Goal: Task Accomplishment & Management: Complete application form

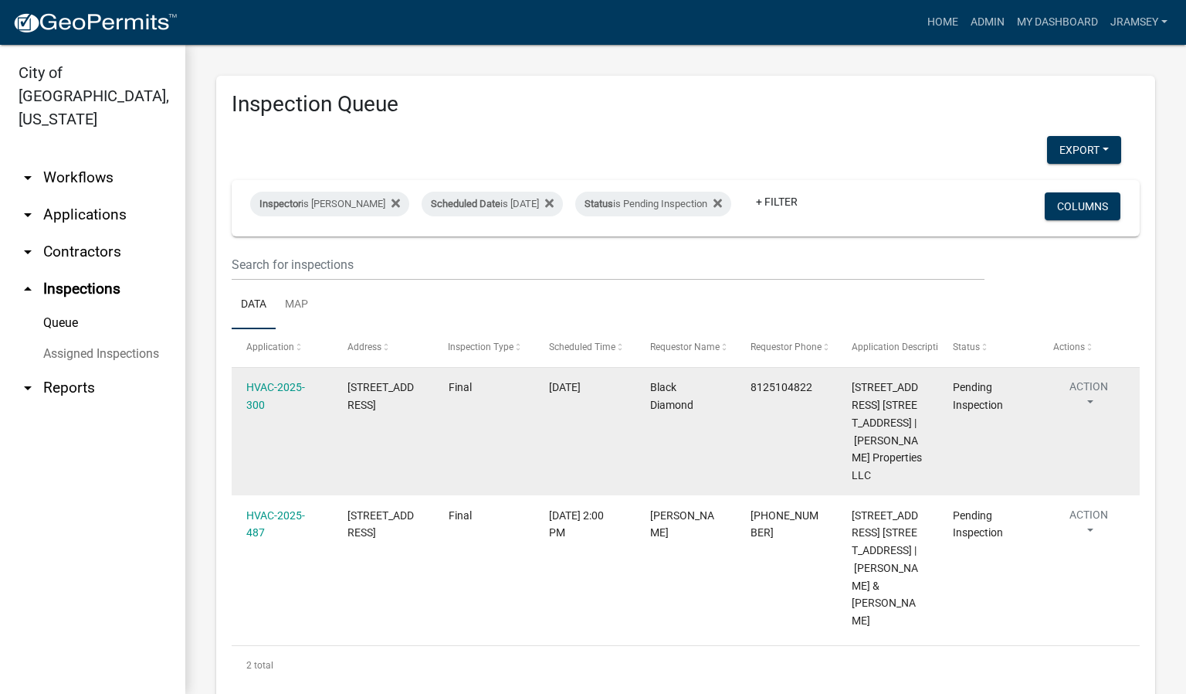
scroll to position [66, 0]
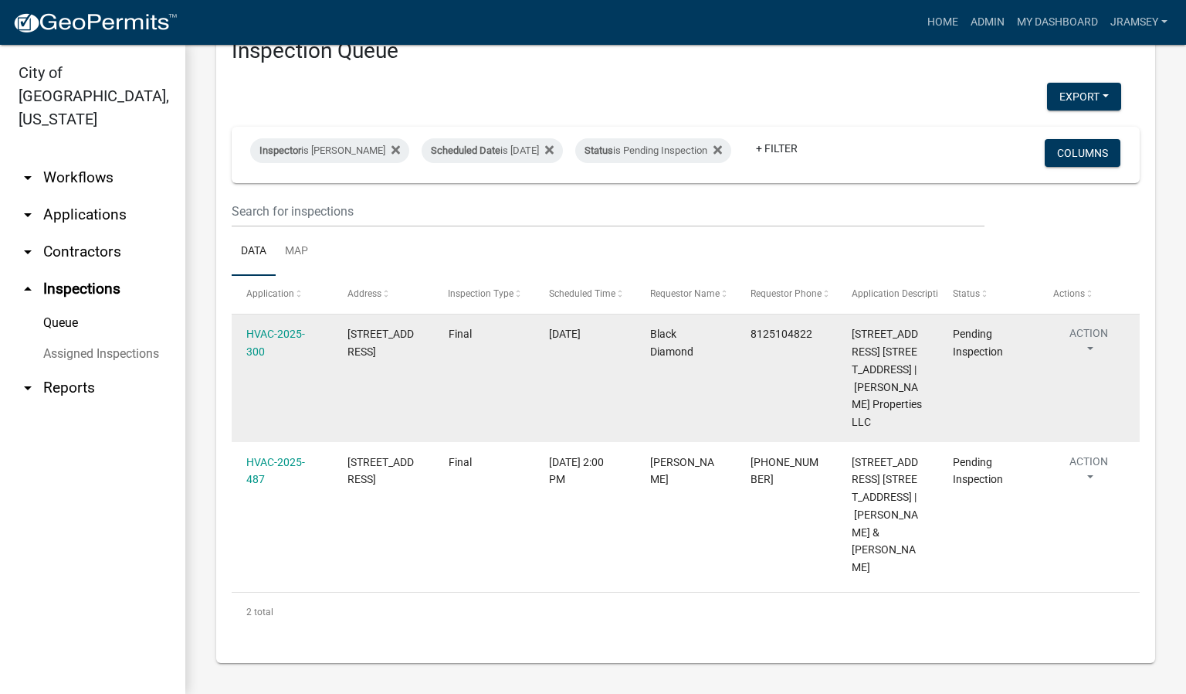
click at [1087, 334] on button "Action" at bounding box center [1089, 344] width 71 height 39
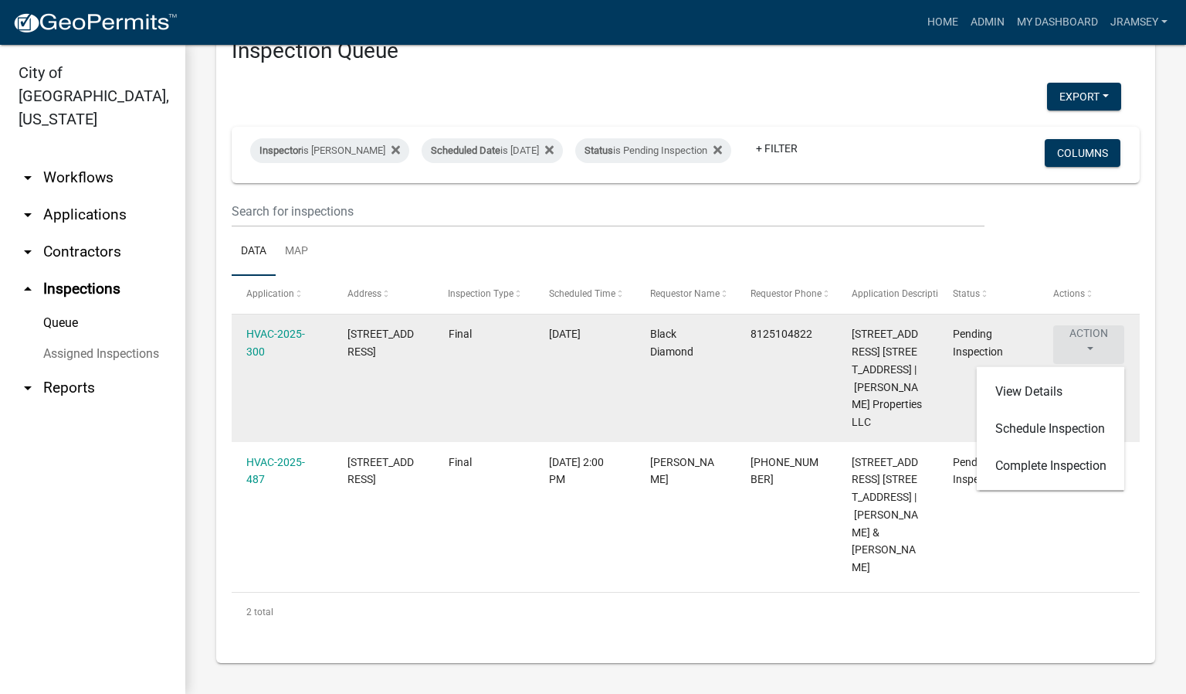
click at [1087, 334] on button "Action" at bounding box center [1089, 344] width 71 height 39
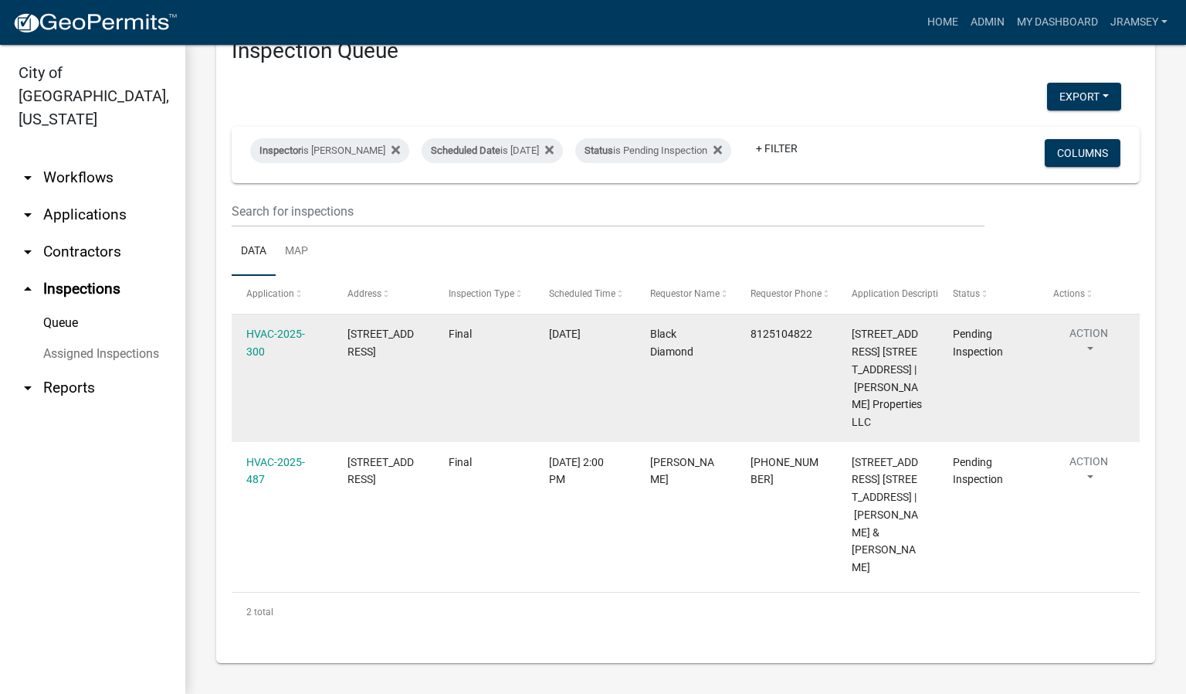
click at [1089, 331] on button "Action" at bounding box center [1089, 344] width 71 height 39
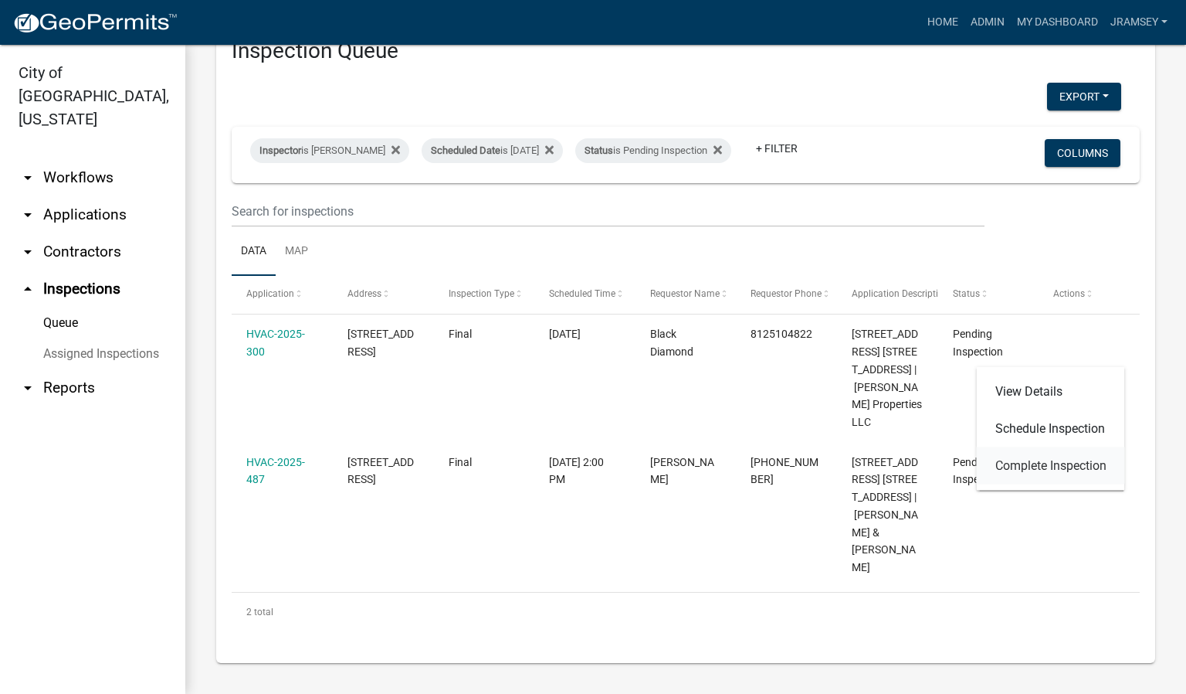
click at [1031, 464] on link "Complete Inspection" at bounding box center [1051, 465] width 148 height 37
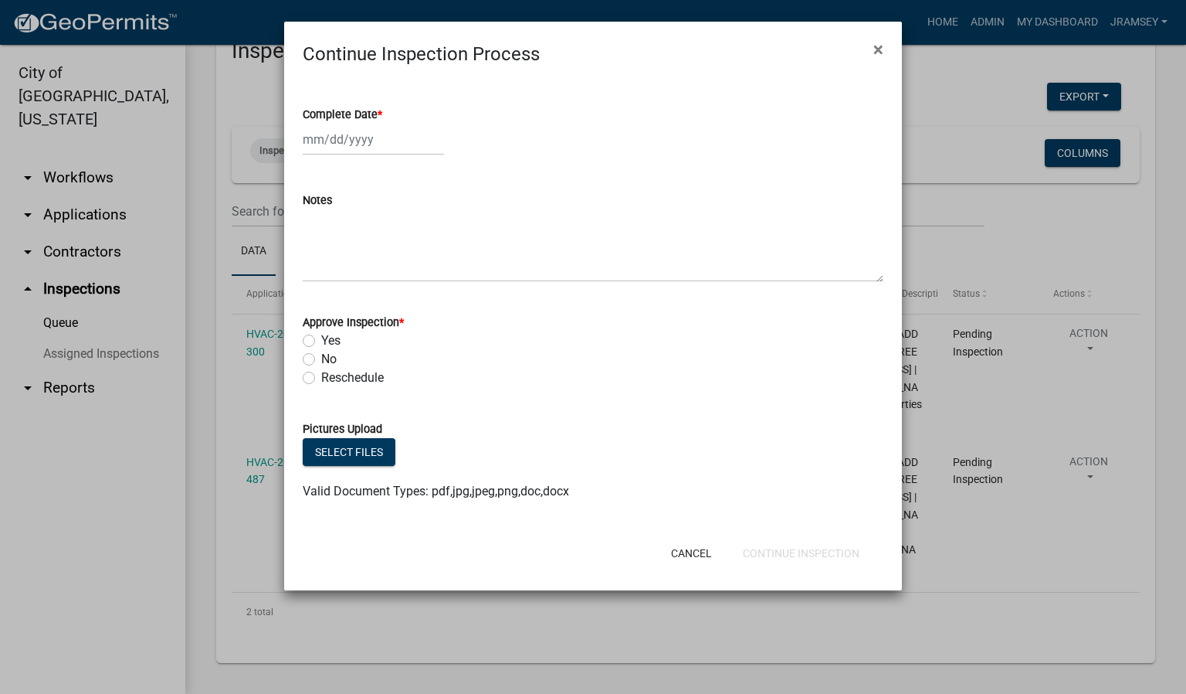
click at [321, 353] on label "No" at bounding box center [328, 359] width 15 height 19
click at [321, 353] on input "No" at bounding box center [326, 355] width 10 height 10
radio input "true"
click at [321, 353] on label "No" at bounding box center [328, 359] width 15 height 19
click at [321, 353] on input "No" at bounding box center [326, 355] width 10 height 10
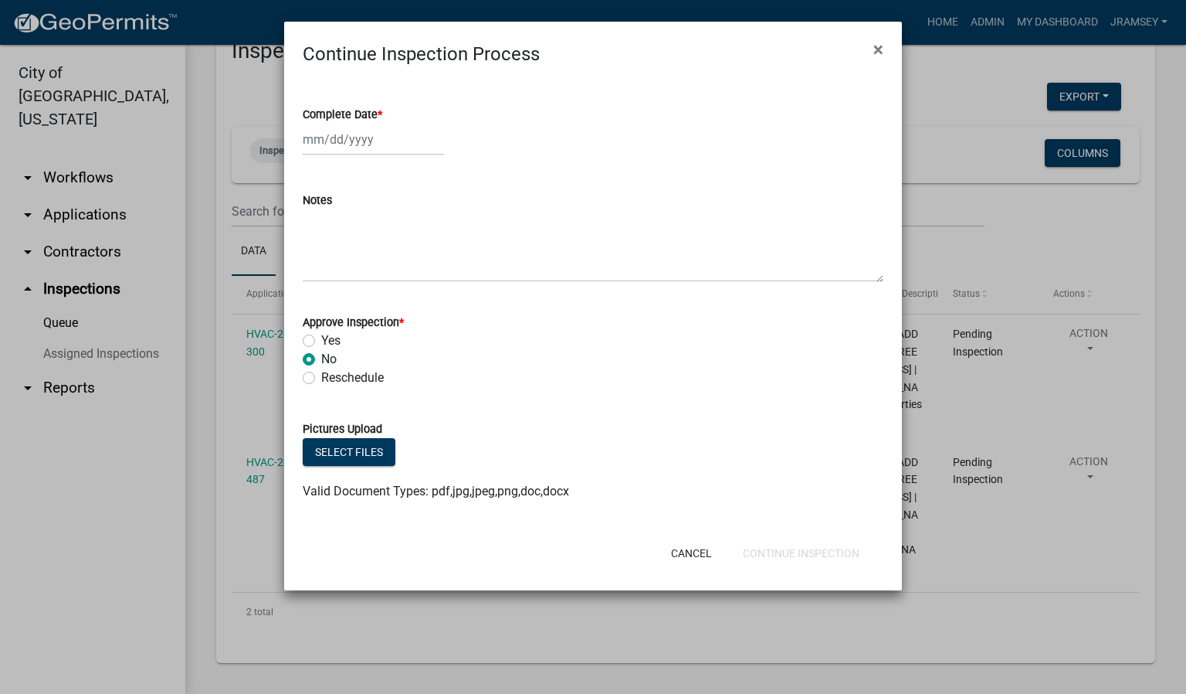
click at [348, 144] on div at bounding box center [373, 140] width 141 height 32
select select "8"
select select "2025"
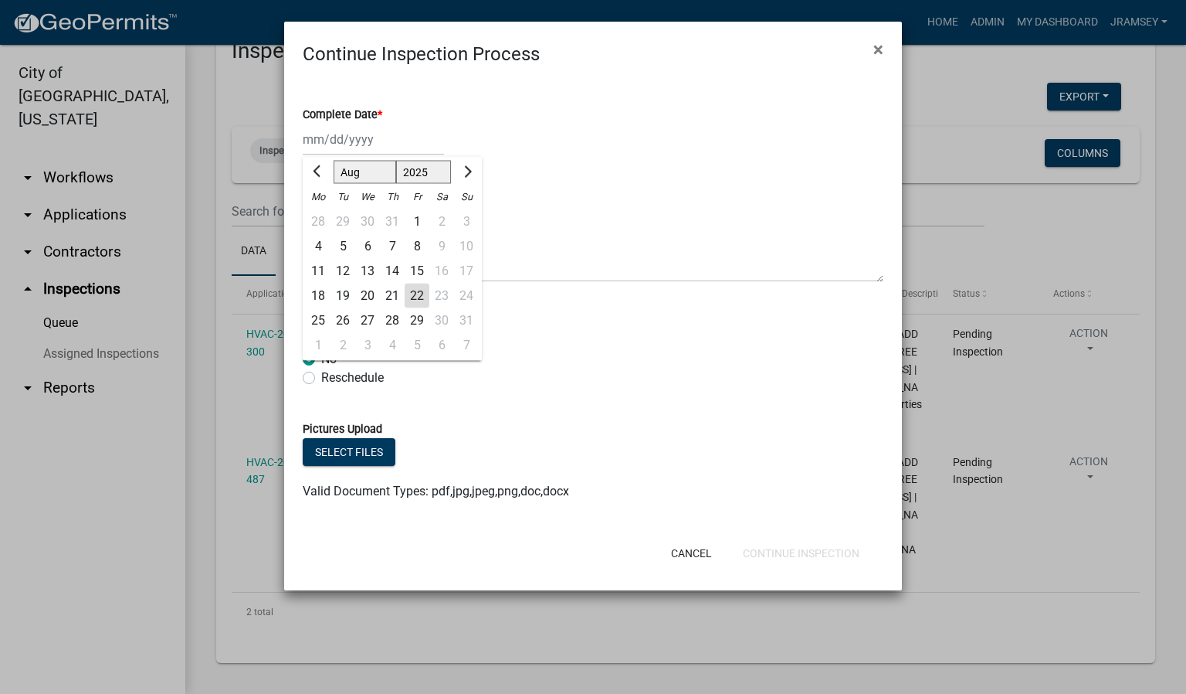
click at [419, 290] on div "22" at bounding box center [417, 295] width 25 height 25
type input "[DATE]"
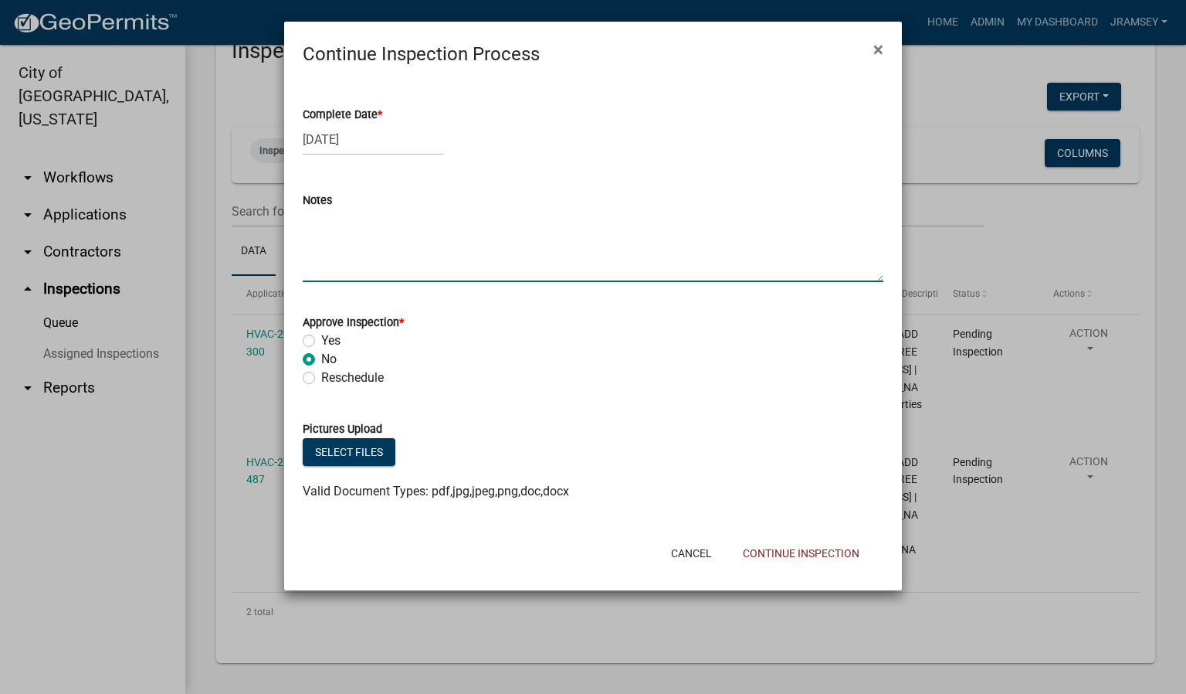
click at [392, 248] on textarea "Notes" at bounding box center [593, 245] width 581 height 73
type textarea "unable to access"
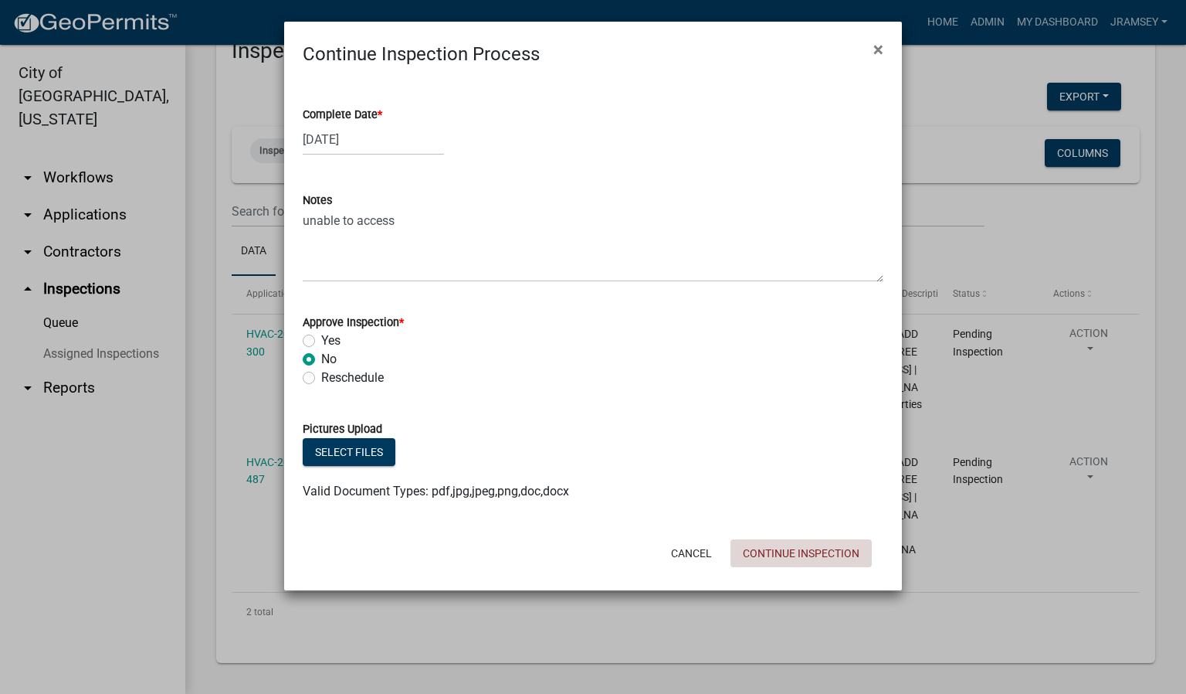
click at [784, 549] on button "Continue Inspection" at bounding box center [801, 553] width 141 height 28
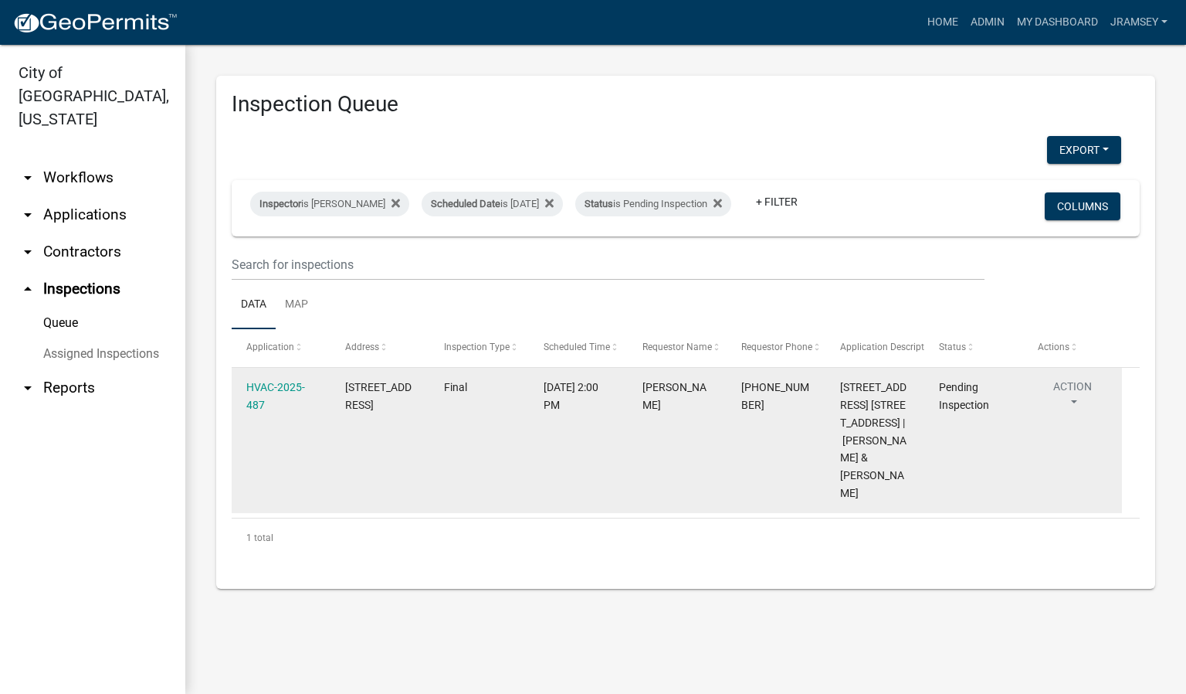
scroll to position [0, 0]
